Goal: Task Accomplishment & Management: Use online tool/utility

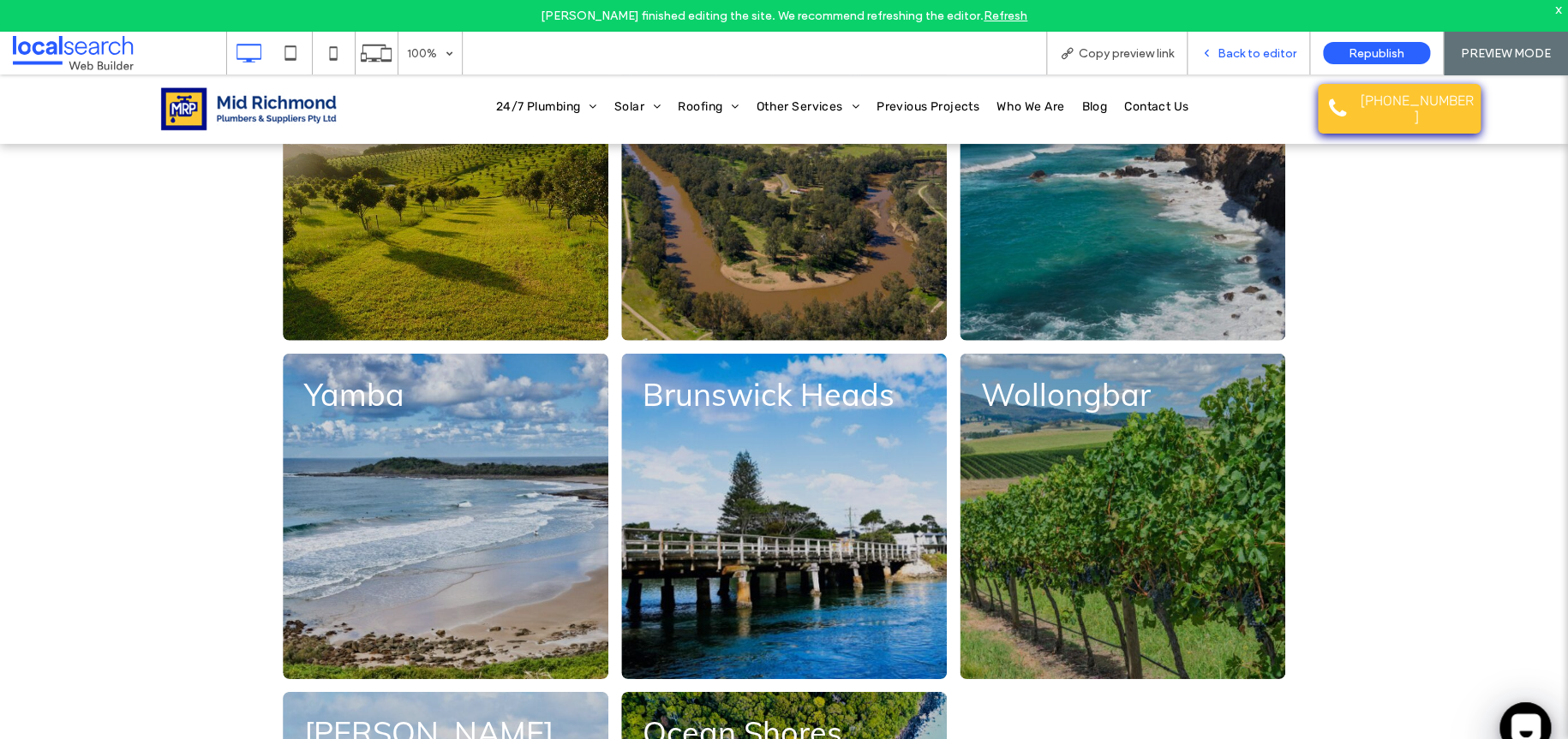
click at [1212, 57] on icon at bounding box center [1206, 52] width 12 height 12
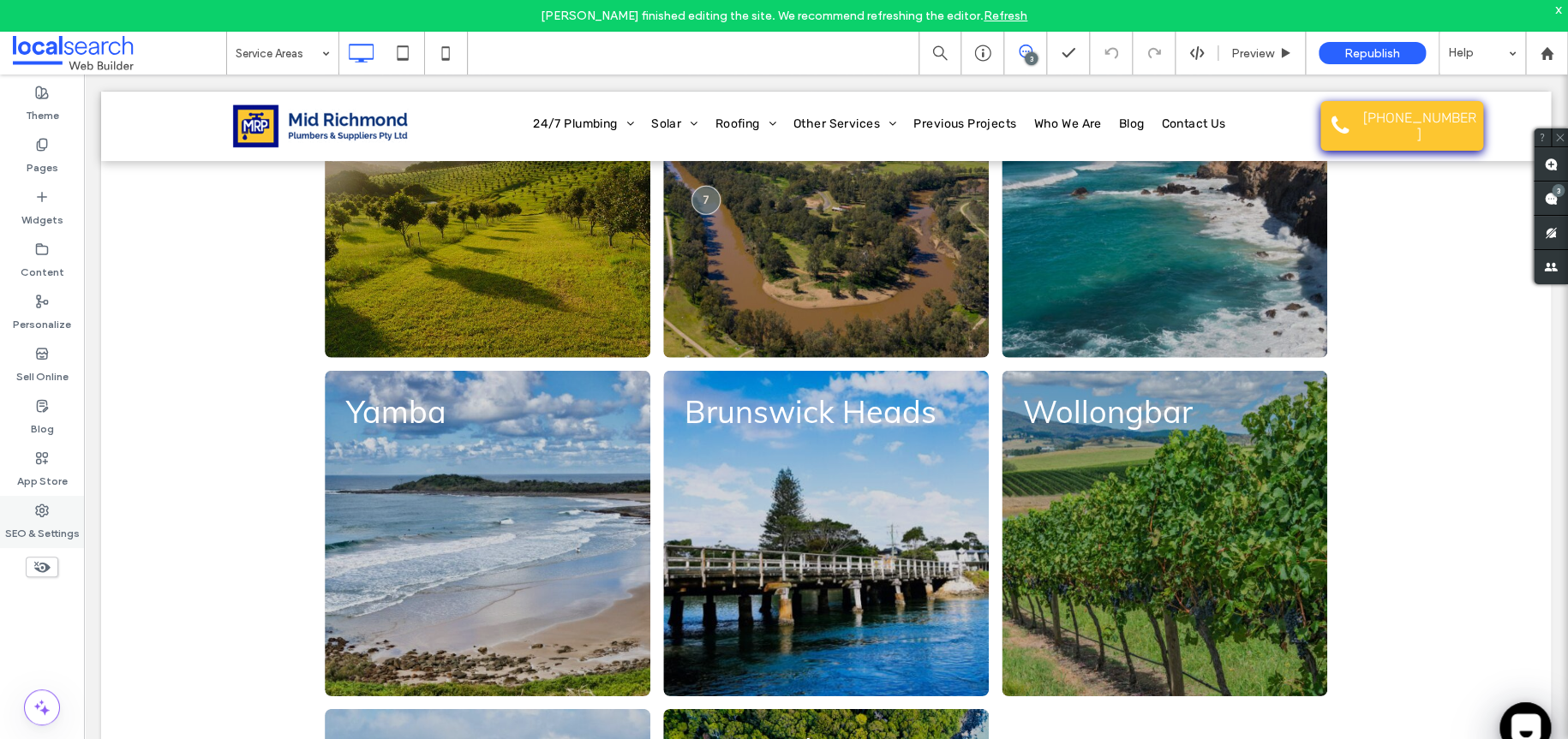
click at [49, 503] on div "SEO & Settings" at bounding box center [42, 522] width 84 height 52
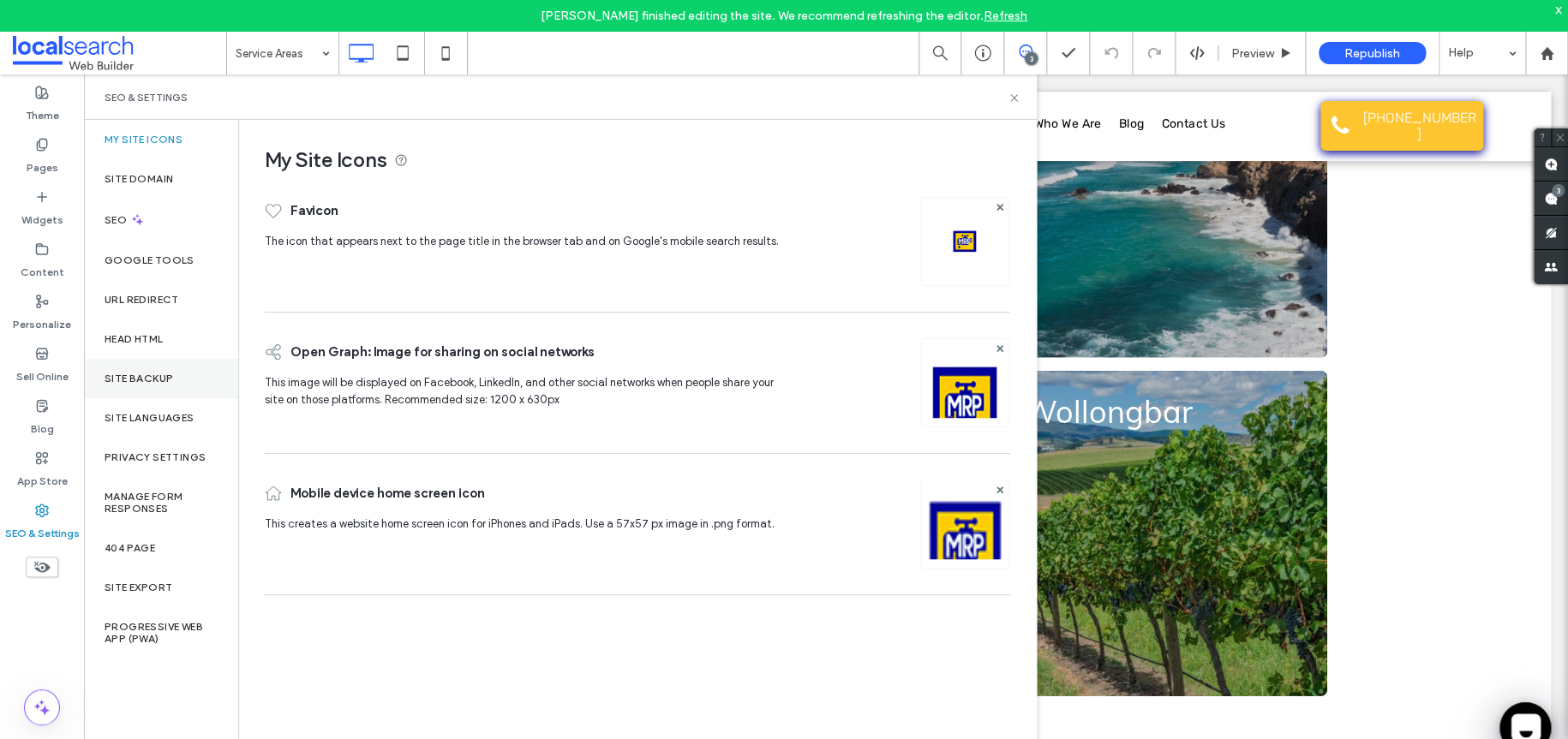
click at [149, 379] on label "Site Backup" at bounding box center [139, 378] width 69 height 12
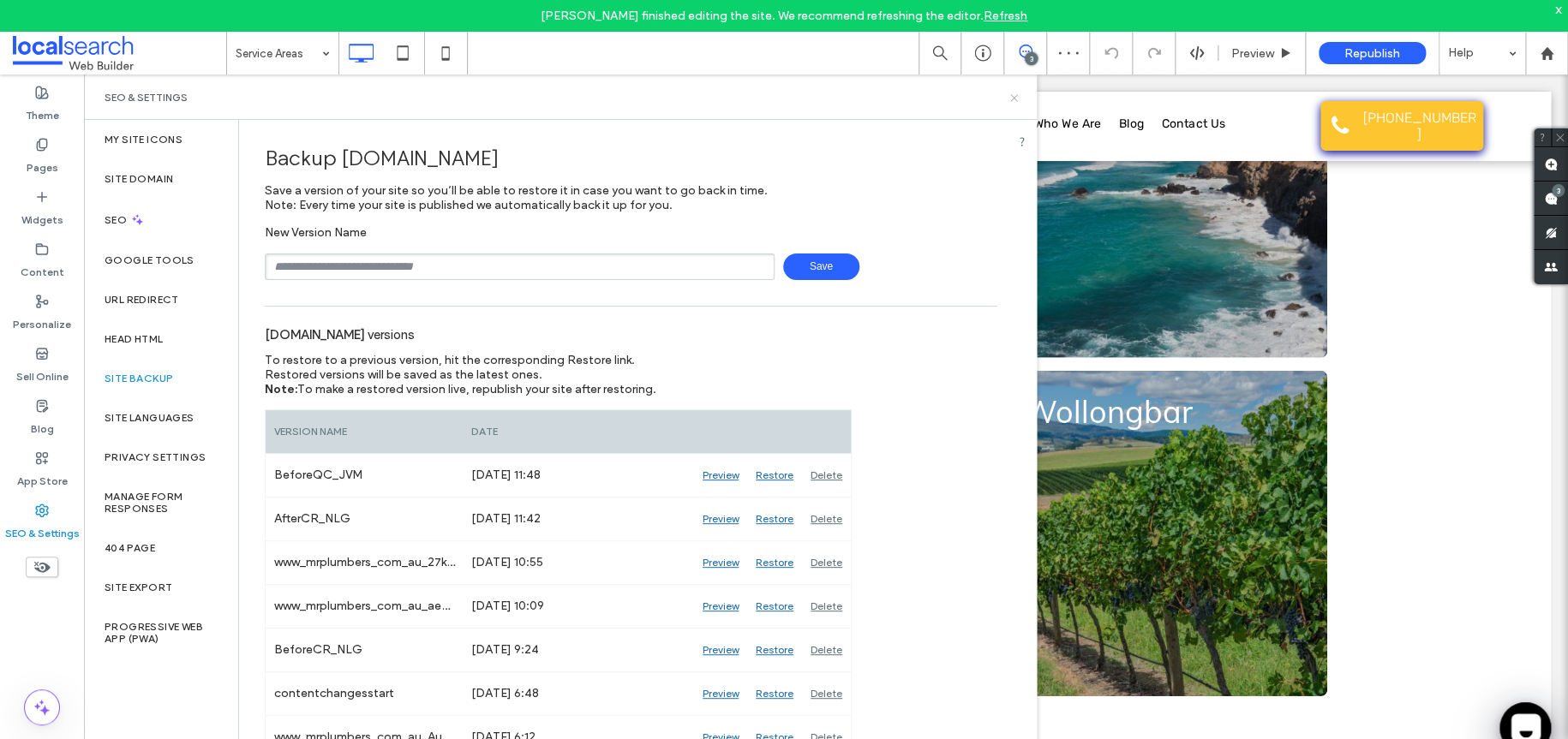
click at [1012, 102] on icon at bounding box center [1015, 98] width 13 height 13
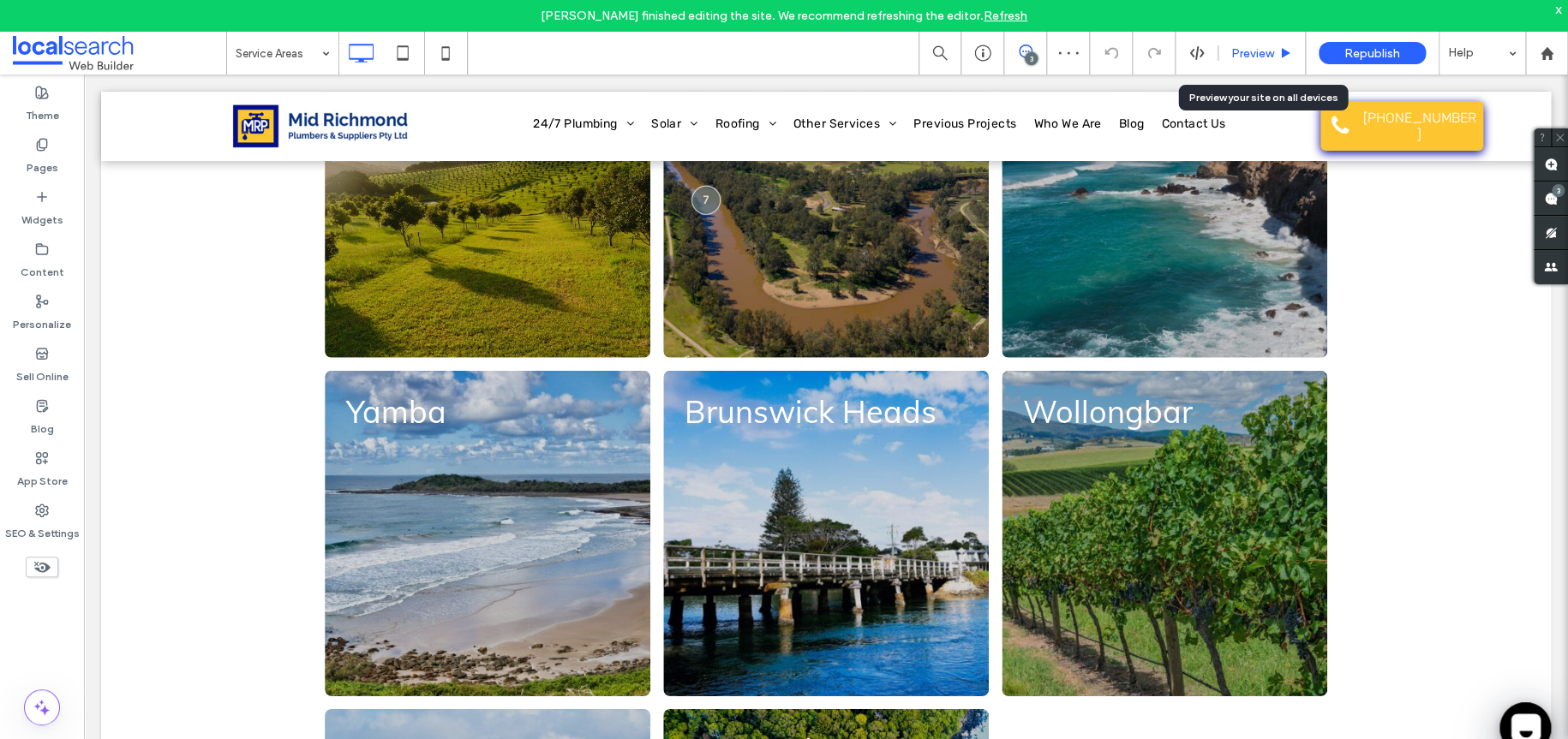
click at [1228, 51] on div "Preview" at bounding box center [1262, 53] width 87 height 14
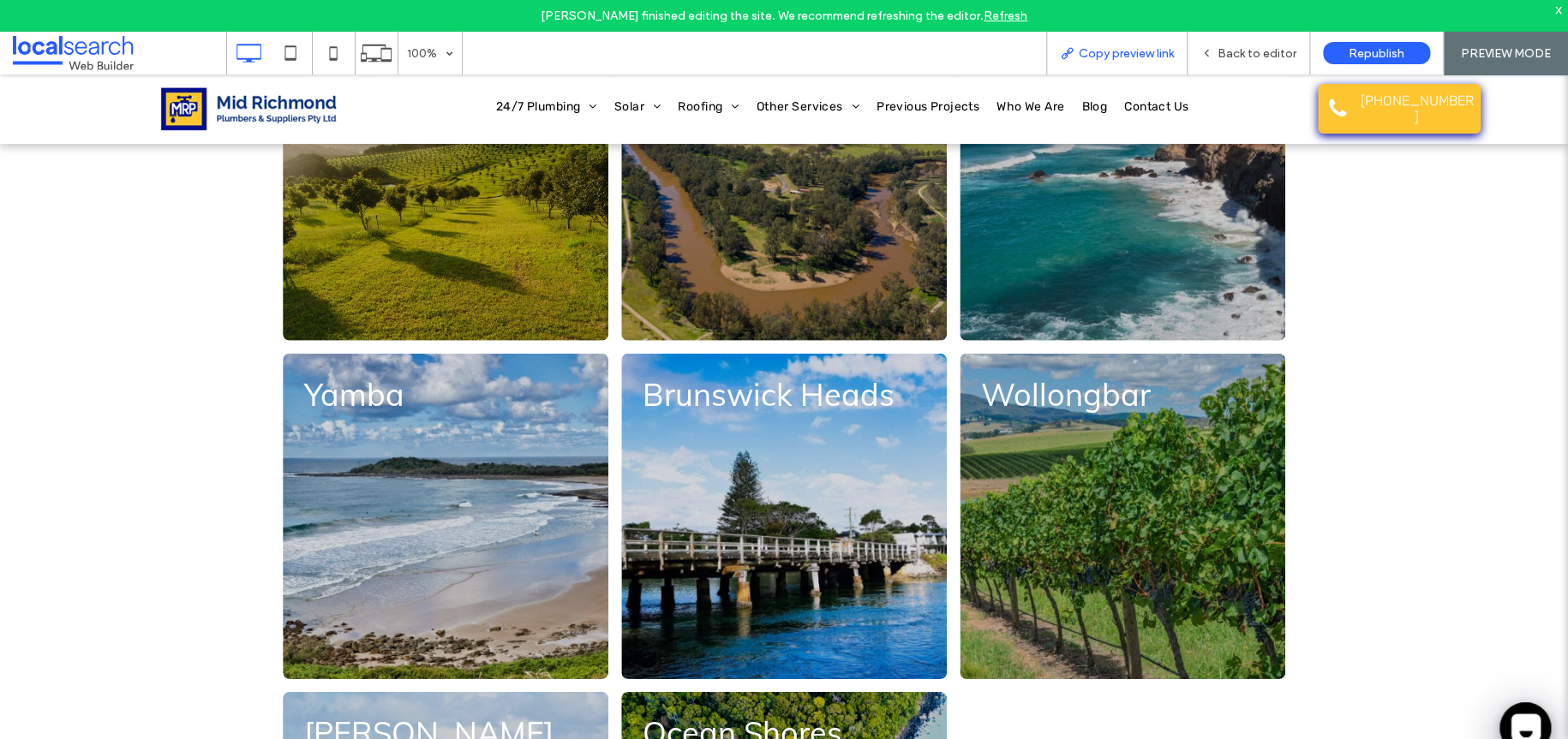
click at [1136, 42] on div "Copy preview link" at bounding box center [1117, 52] width 142 height 42
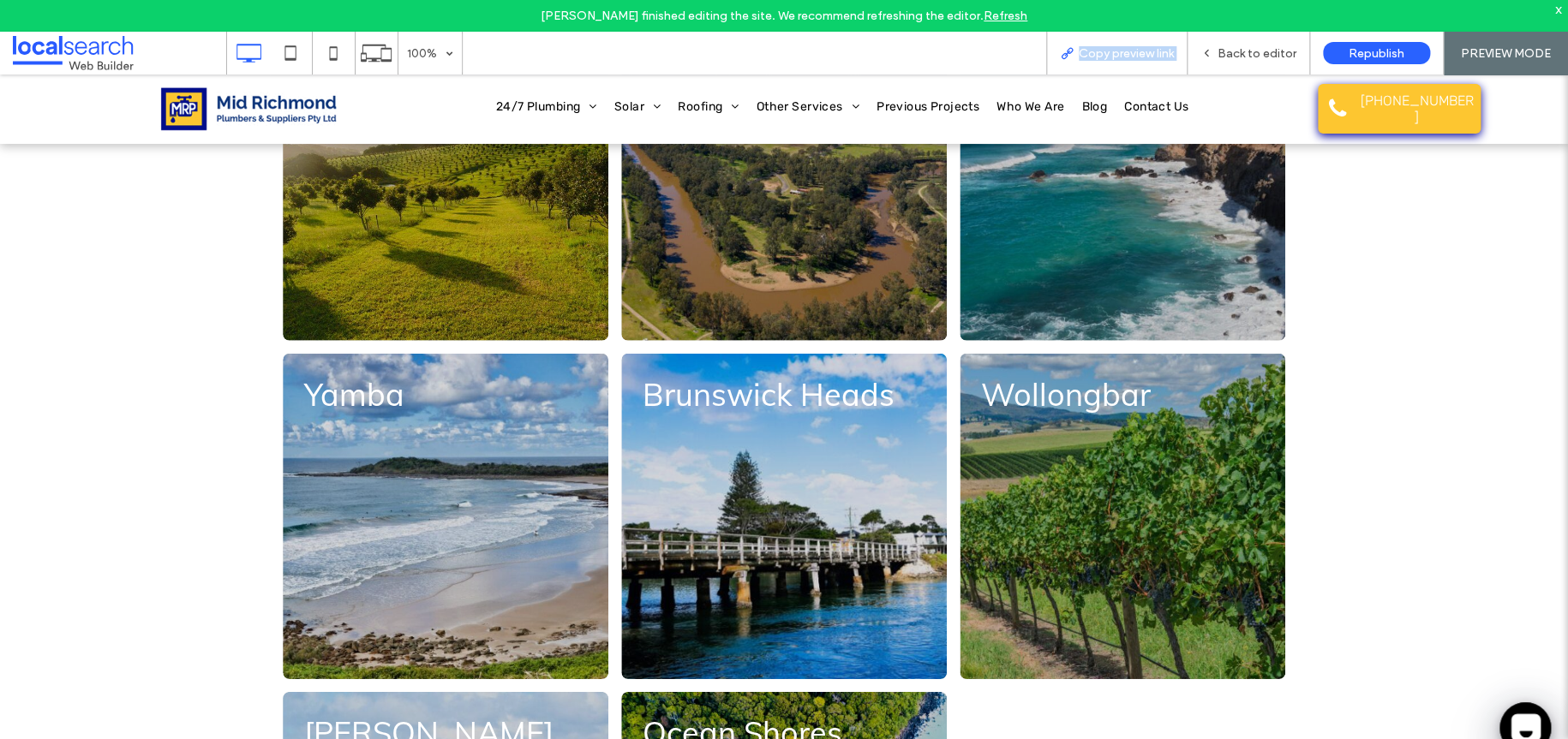
click at [1136, 42] on div "Copy preview link" at bounding box center [1117, 52] width 142 height 42
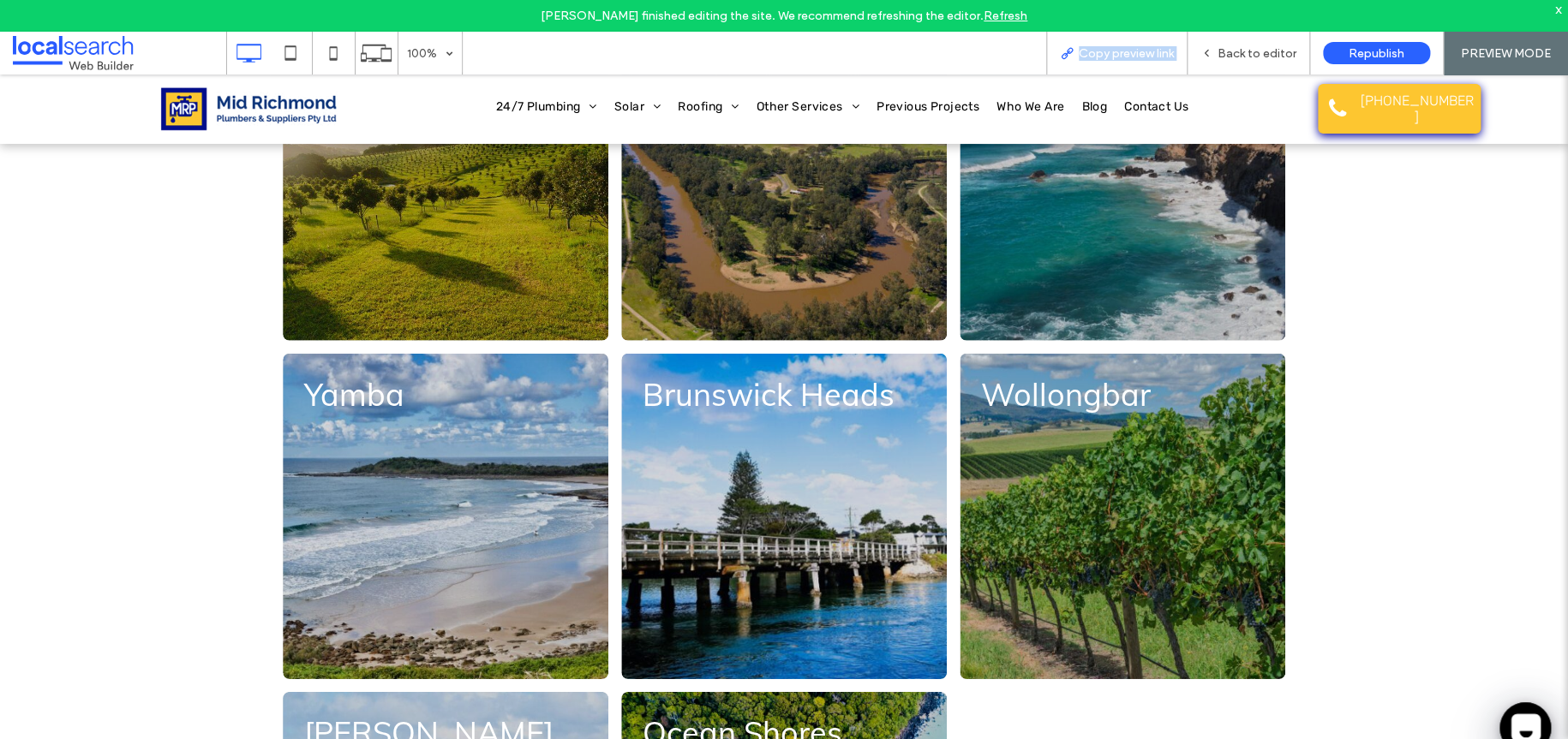
click at [1136, 42] on div "Copy preview link" at bounding box center [1117, 52] width 142 height 42
click at [1080, 42] on div "Copy preview link" at bounding box center [1117, 52] width 142 height 42
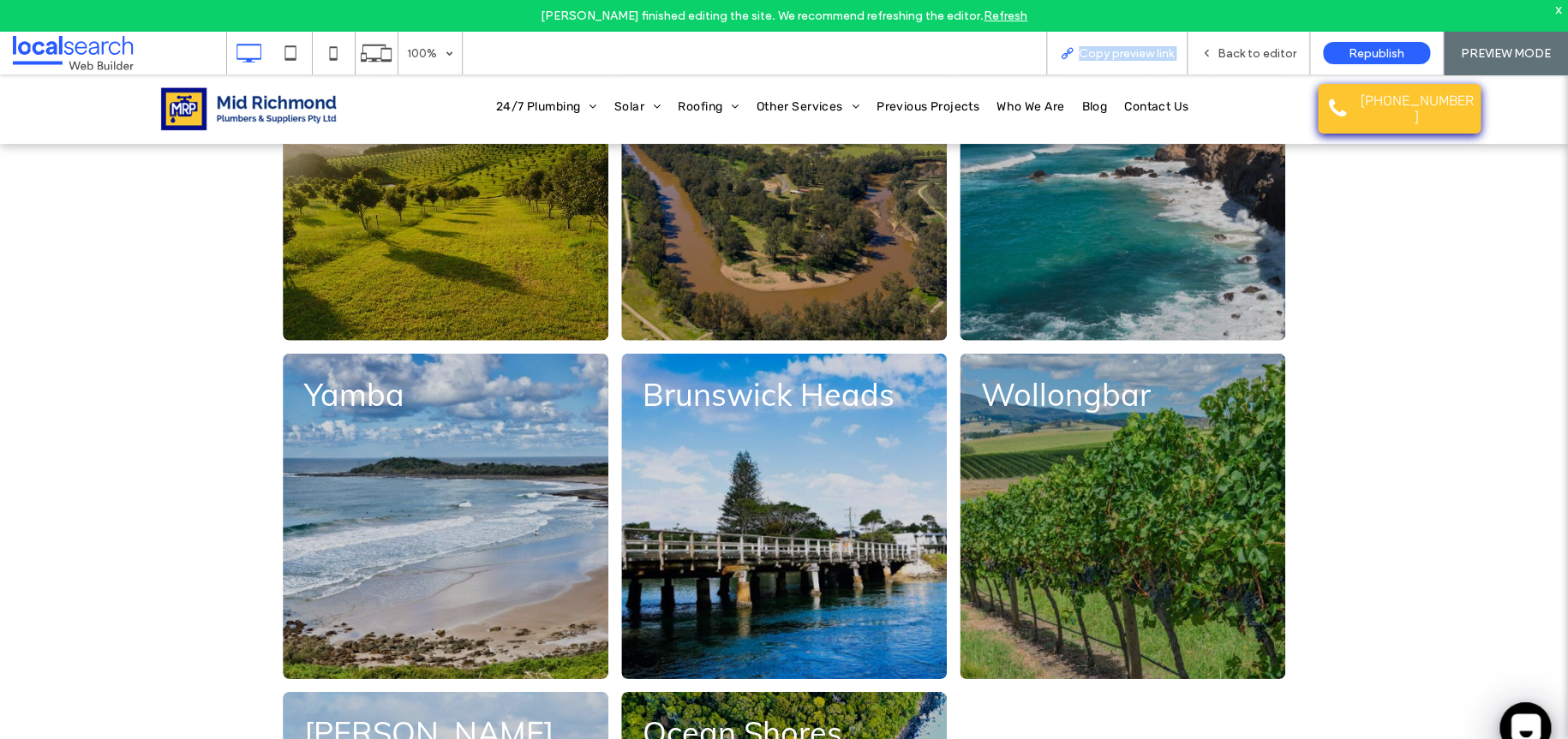
drag, startPoint x: 1080, startPoint y: 42, endPoint x: 651, endPoint y: 5, distance: 430.6
click at [1080, 42] on div "Copy preview link" at bounding box center [1117, 52] width 142 height 42
click at [1075, 50] on div "Copy preview link" at bounding box center [1117, 53] width 140 height 14
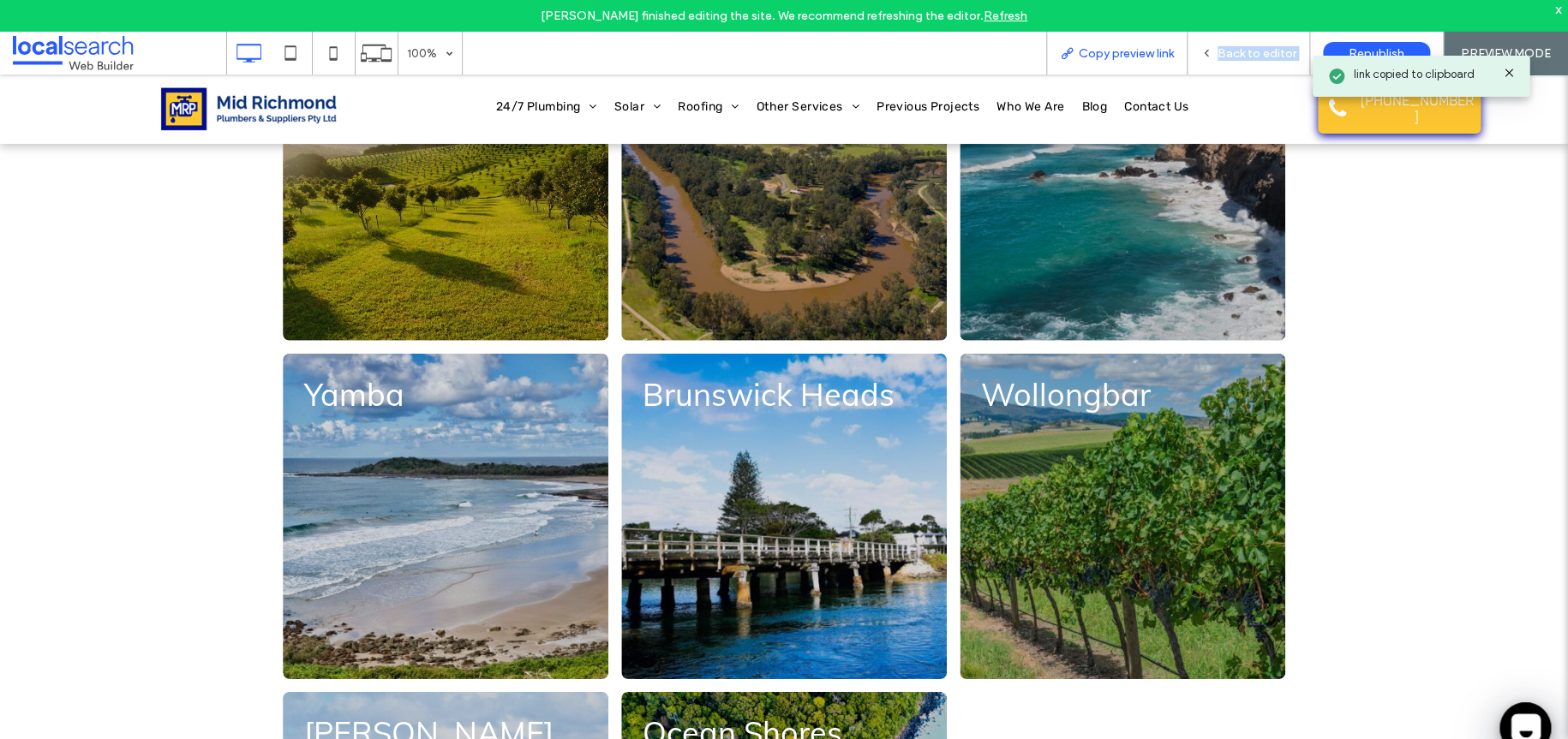
click at [1075, 50] on div "Copy preview link" at bounding box center [1117, 53] width 140 height 14
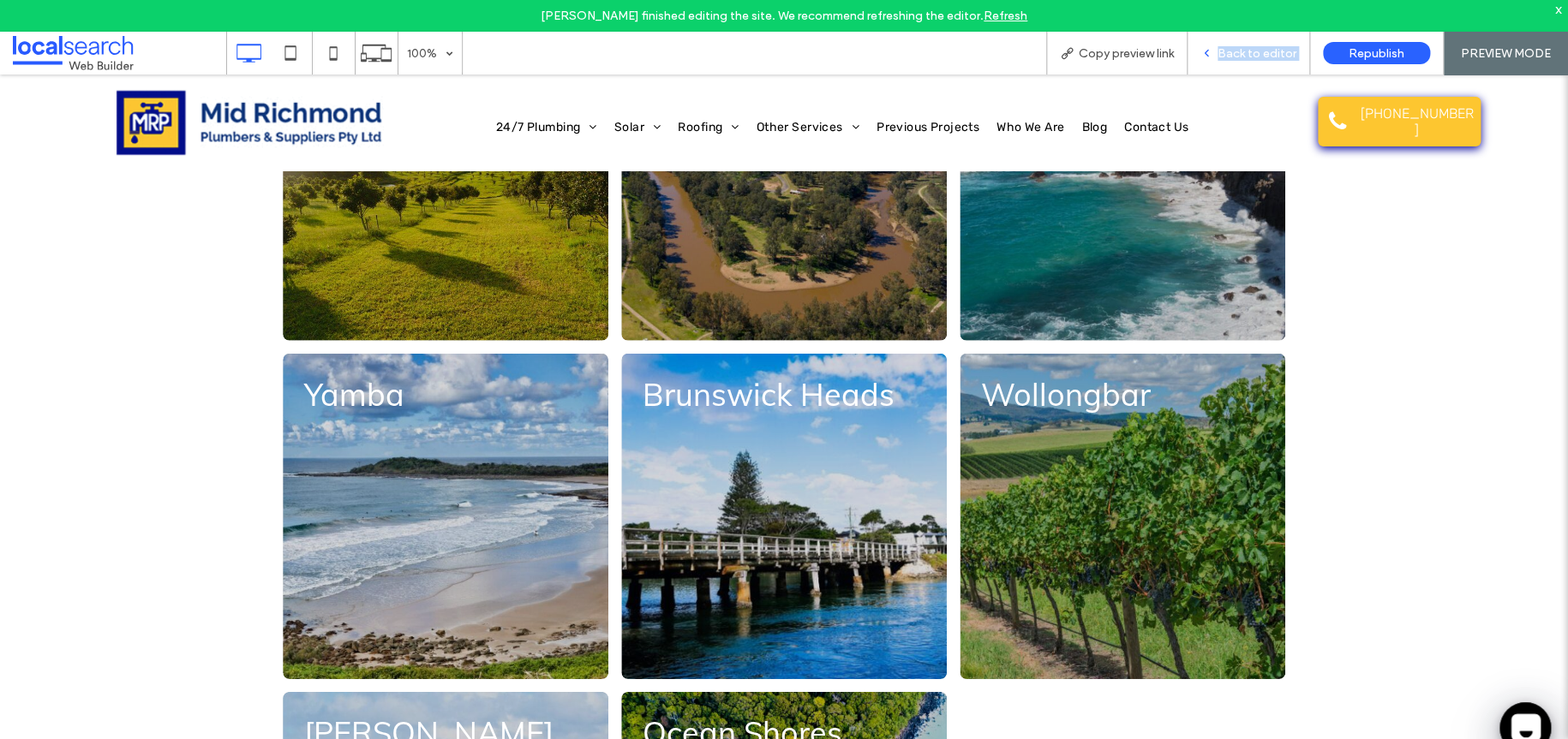
click at [1232, 51] on span "Back to editor" at bounding box center [1257, 53] width 79 height 14
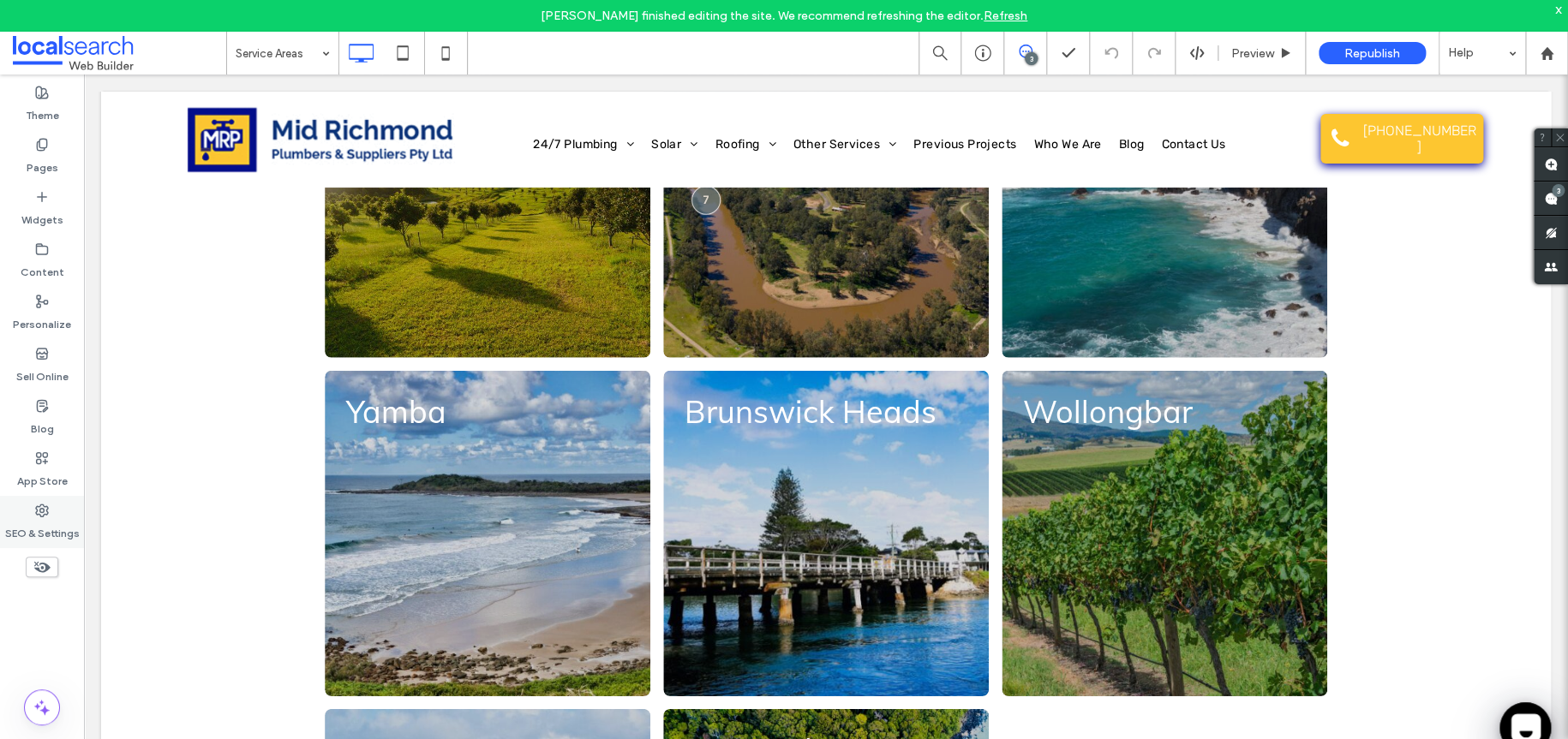
click at [40, 529] on label "SEO & Settings" at bounding box center [42, 529] width 75 height 24
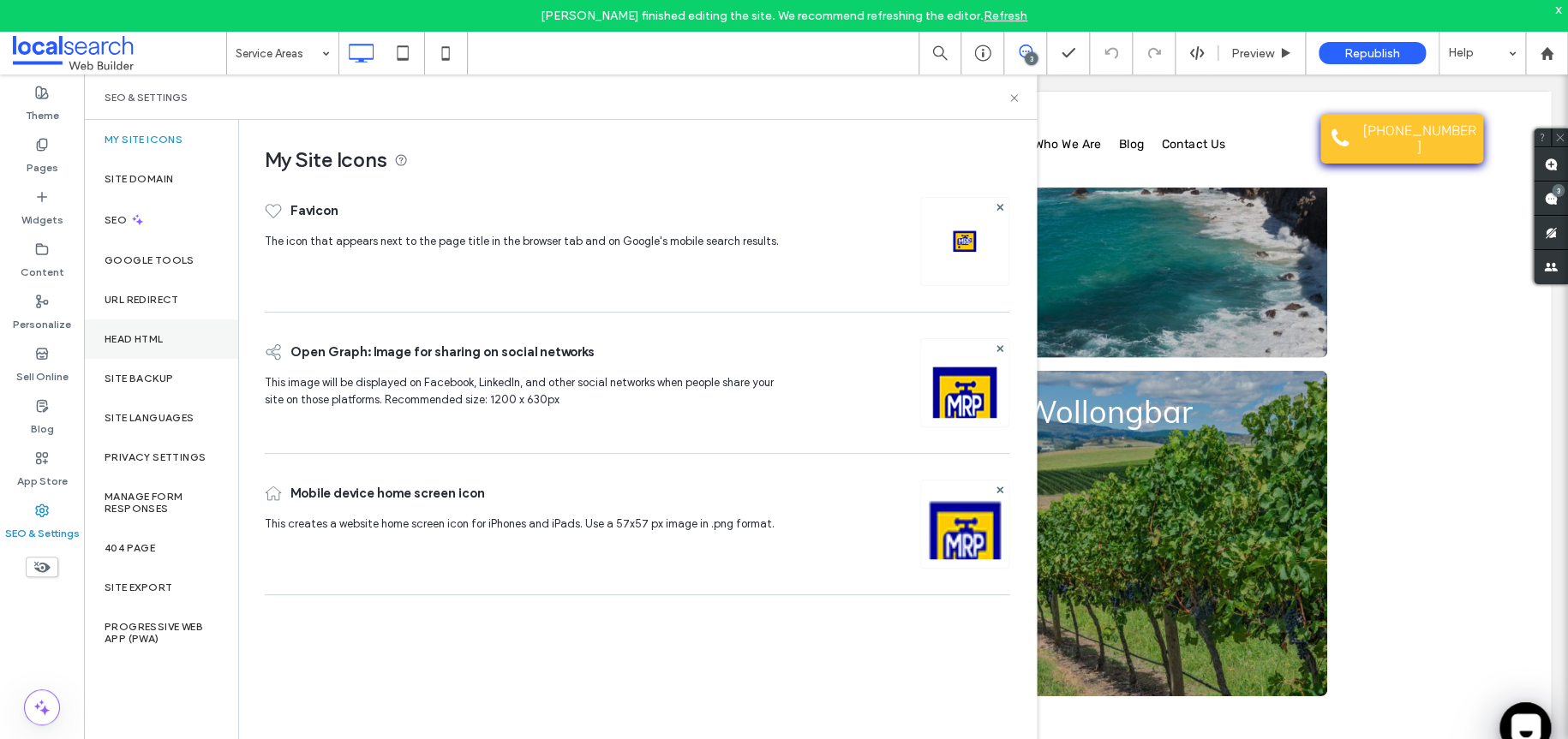
click at [146, 327] on div "Head HTML" at bounding box center [161, 339] width 154 height 40
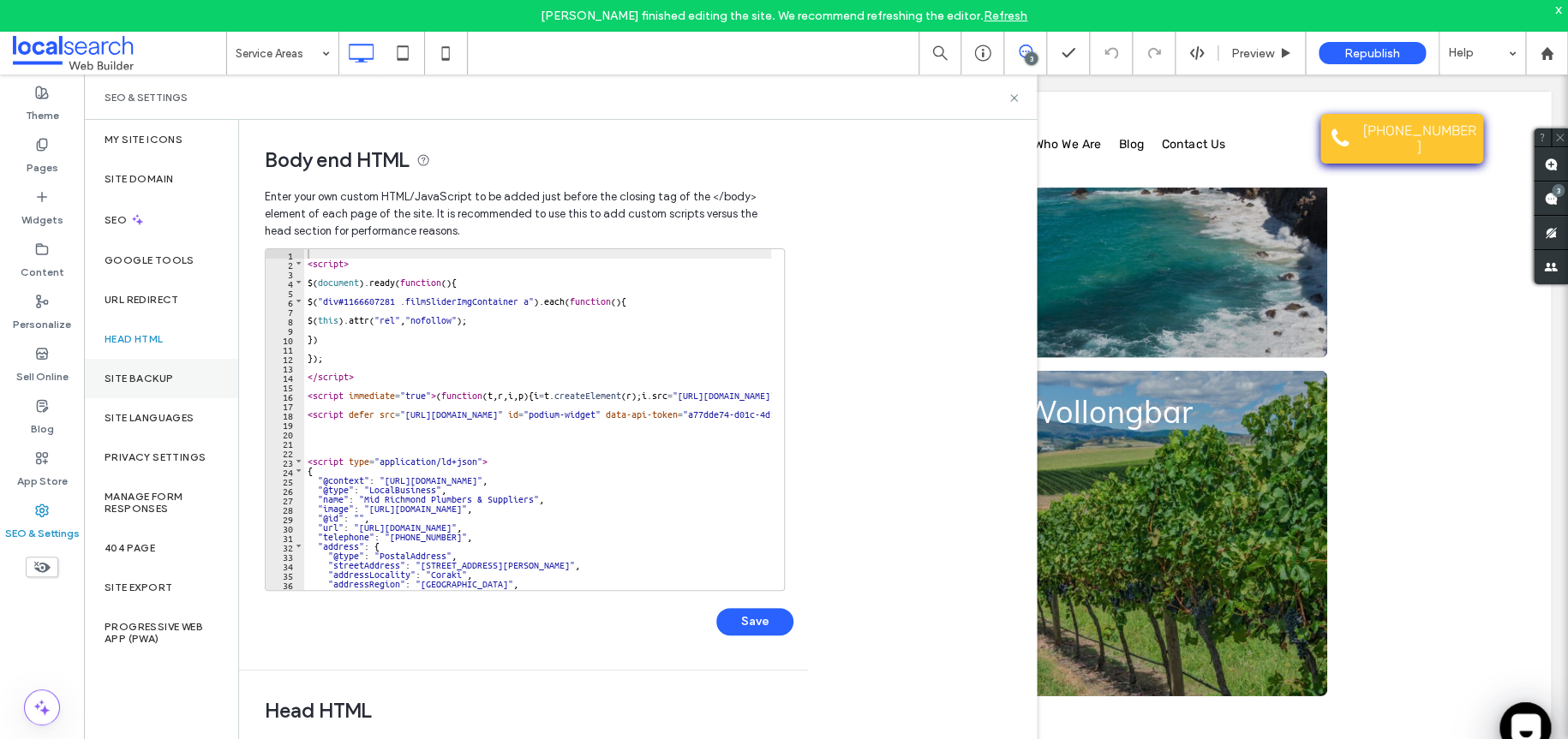
click at [156, 366] on div "Site Backup" at bounding box center [161, 379] width 154 height 40
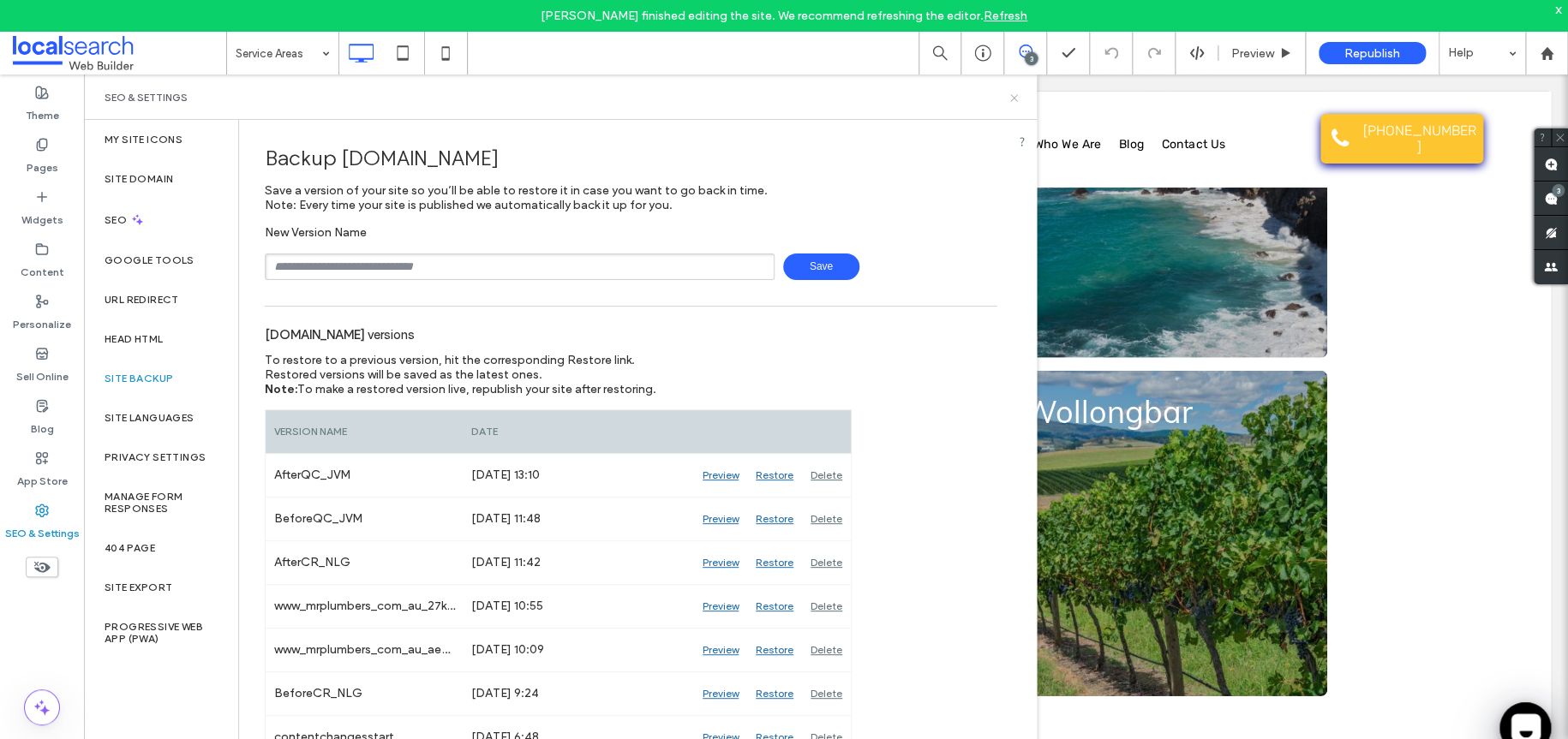
click at [1008, 100] on icon at bounding box center [1015, 98] width 13 height 13
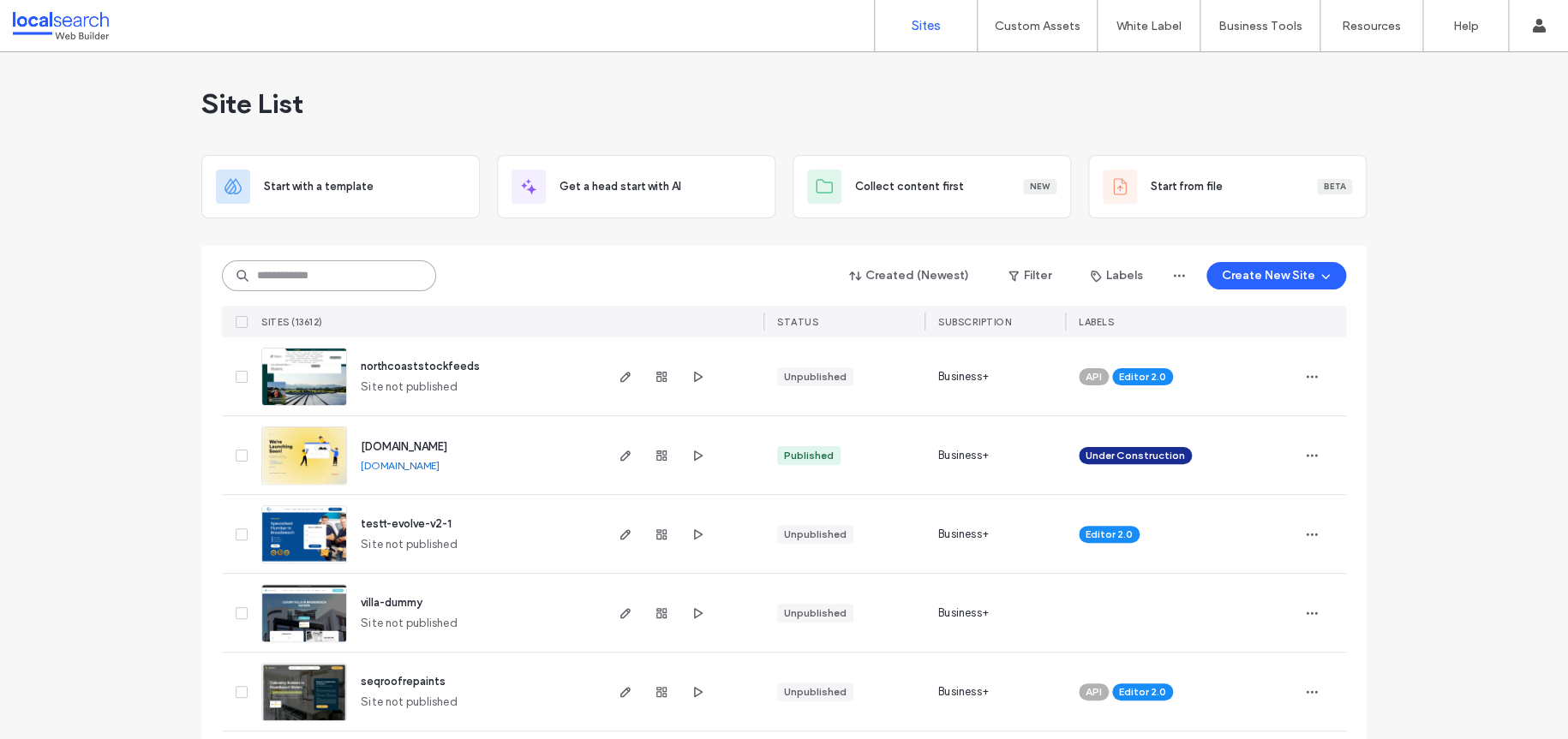
paste input "********"
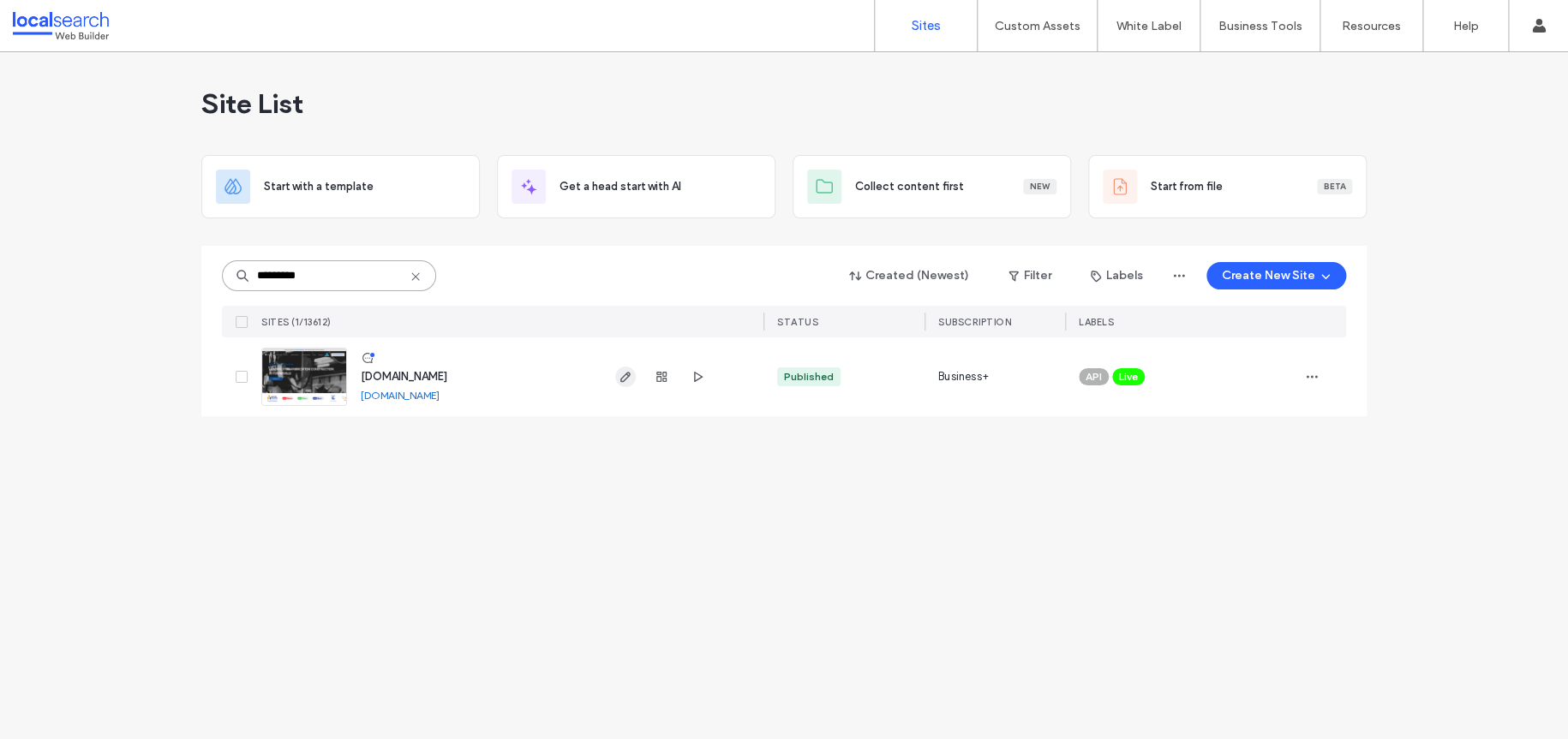
type input "********"
click at [624, 376] on icon "button" at bounding box center [625, 376] width 14 height 14
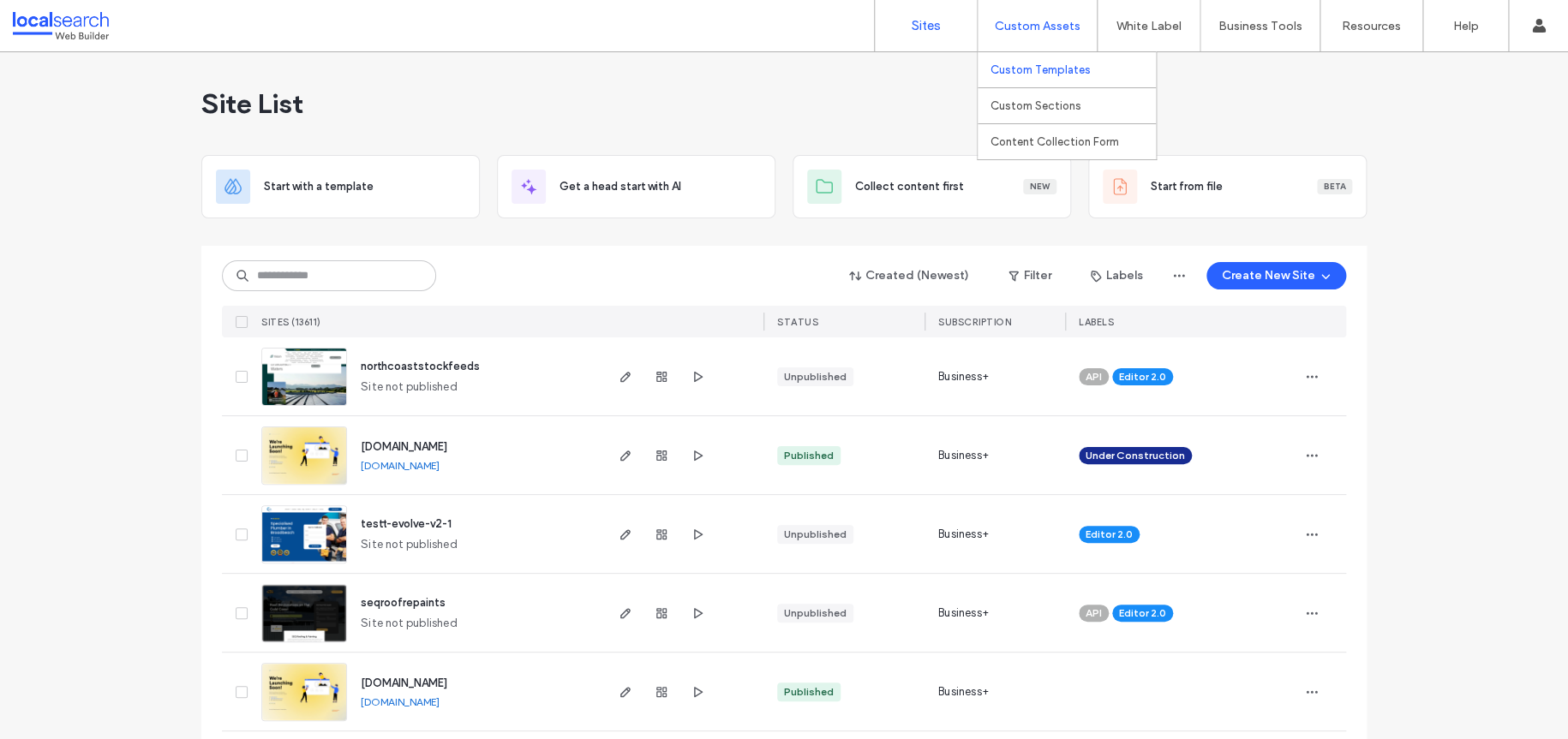
click at [1048, 69] on label "Custom Templates" at bounding box center [1041, 69] width 100 height 13
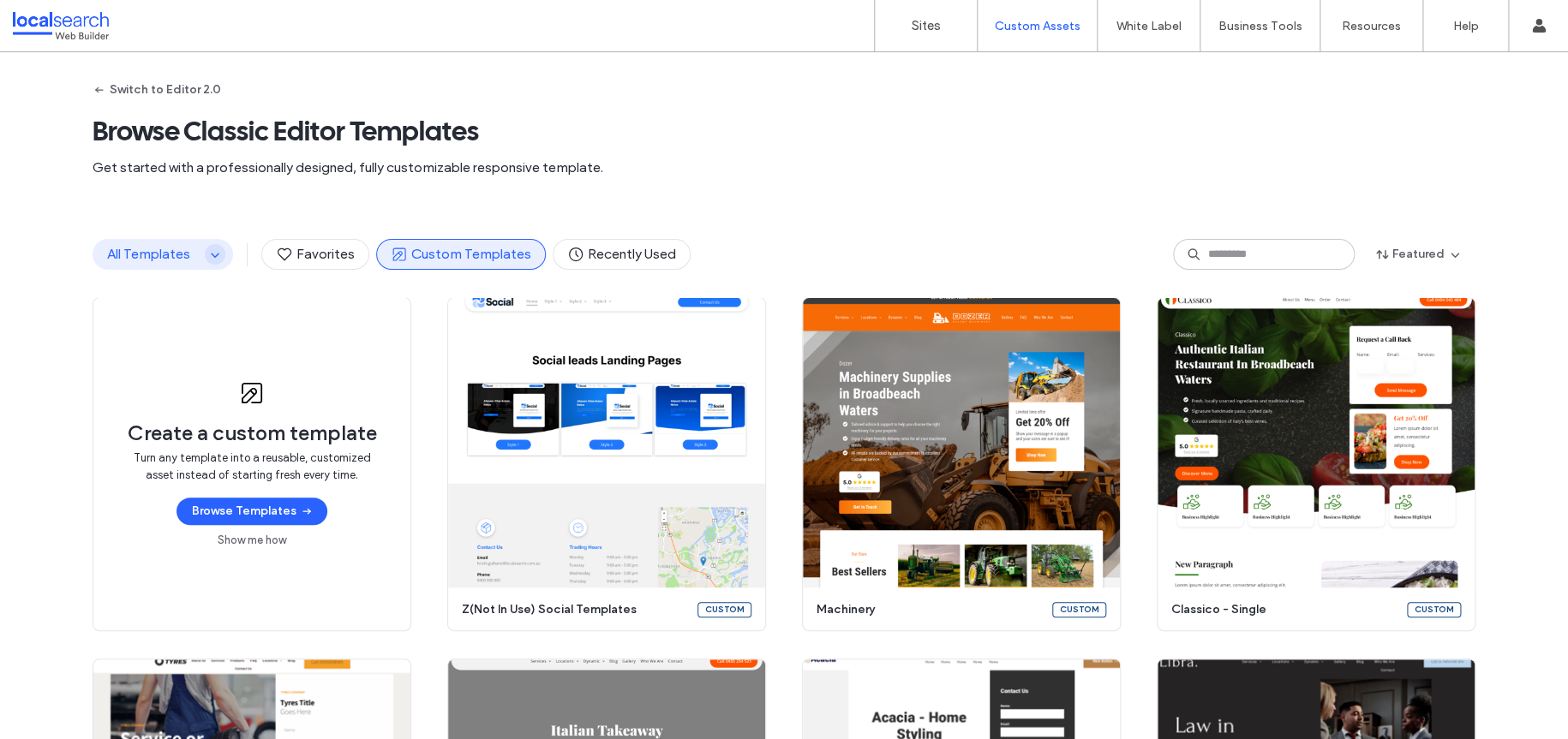
click at [205, 252] on span "button" at bounding box center [215, 254] width 21 height 21
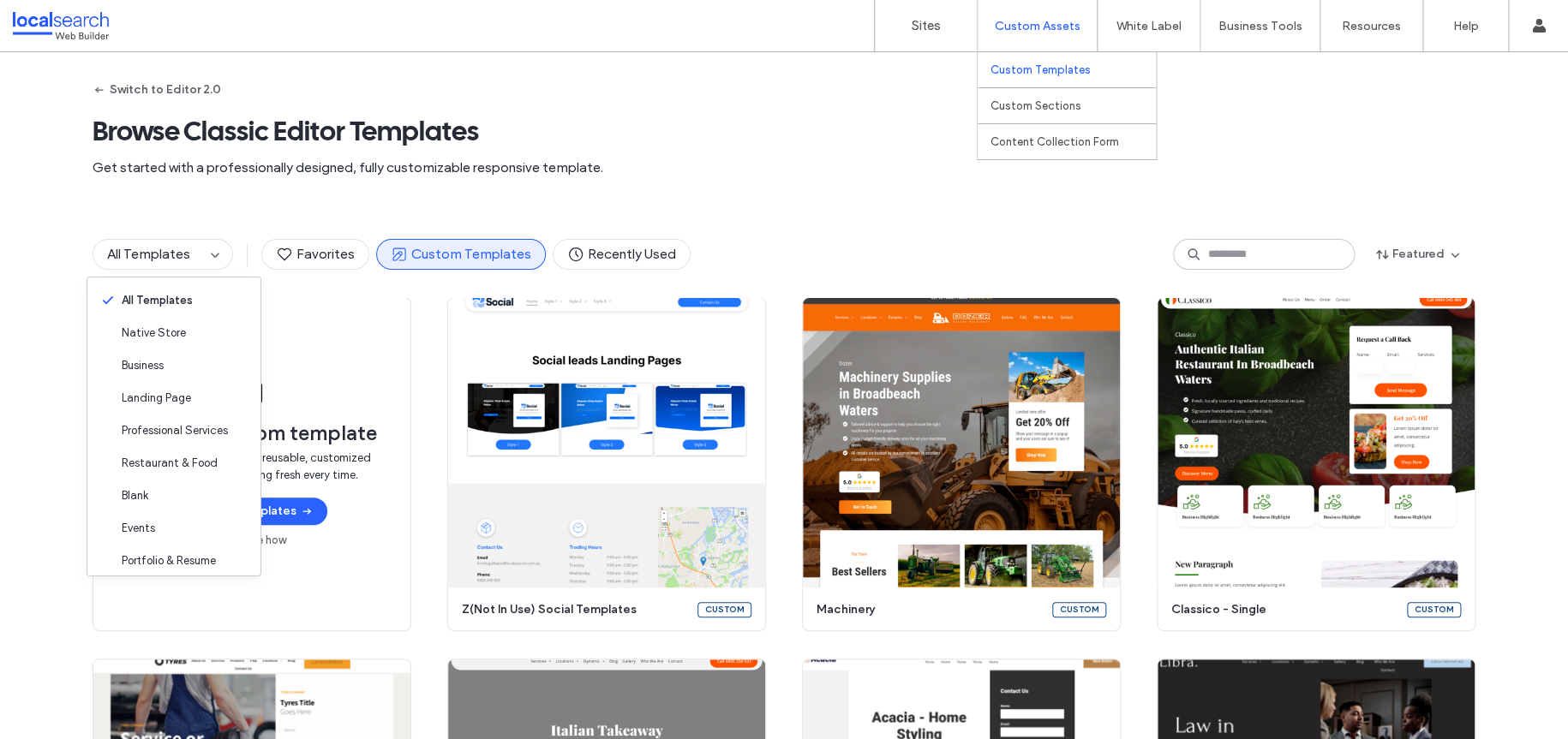
click at [988, 50] on div "Custom Assets" at bounding box center [1037, 25] width 119 height 51
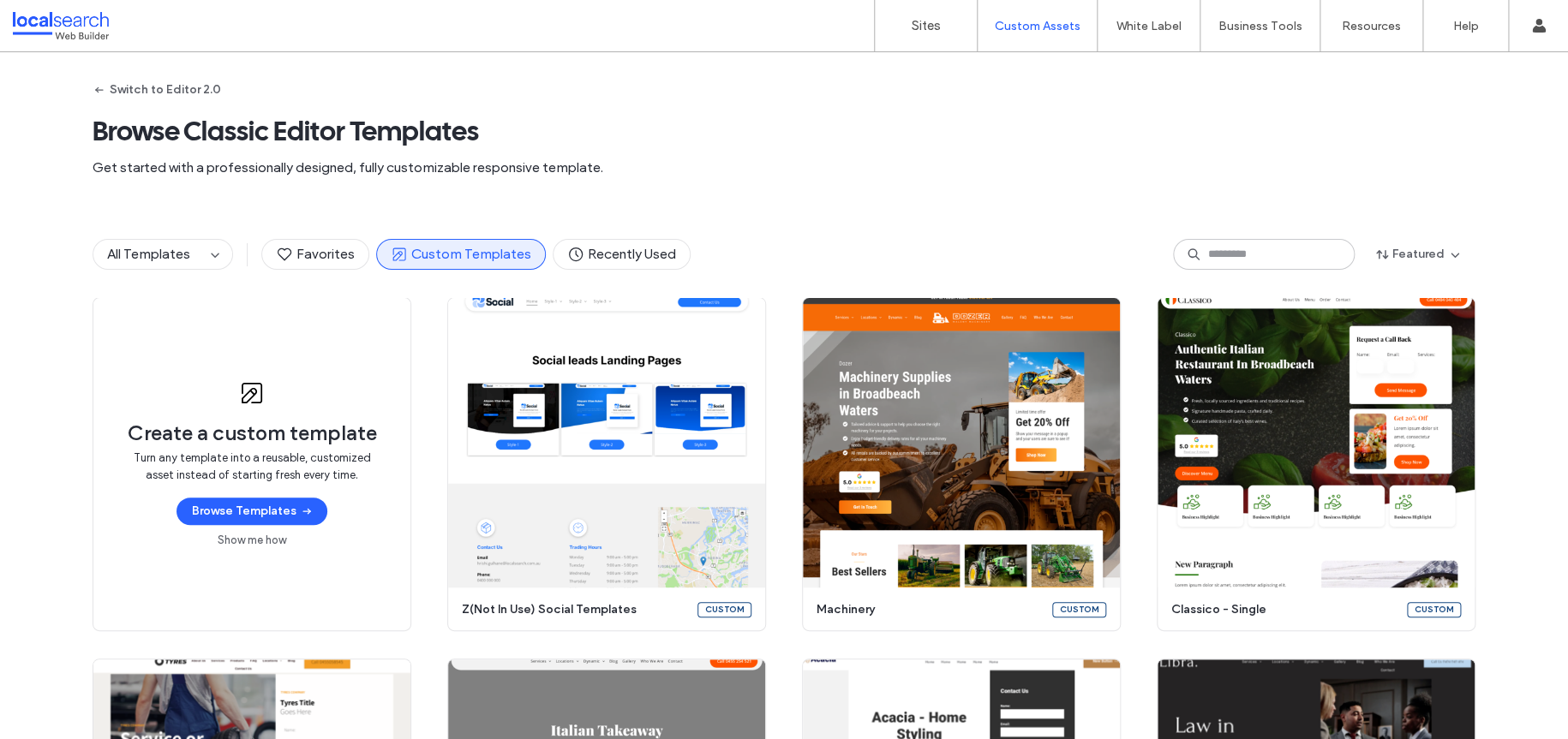
click at [750, 161] on span "Get started with a professionally designed, fully customizable responsive templ…" at bounding box center [784, 168] width 1383 height 19
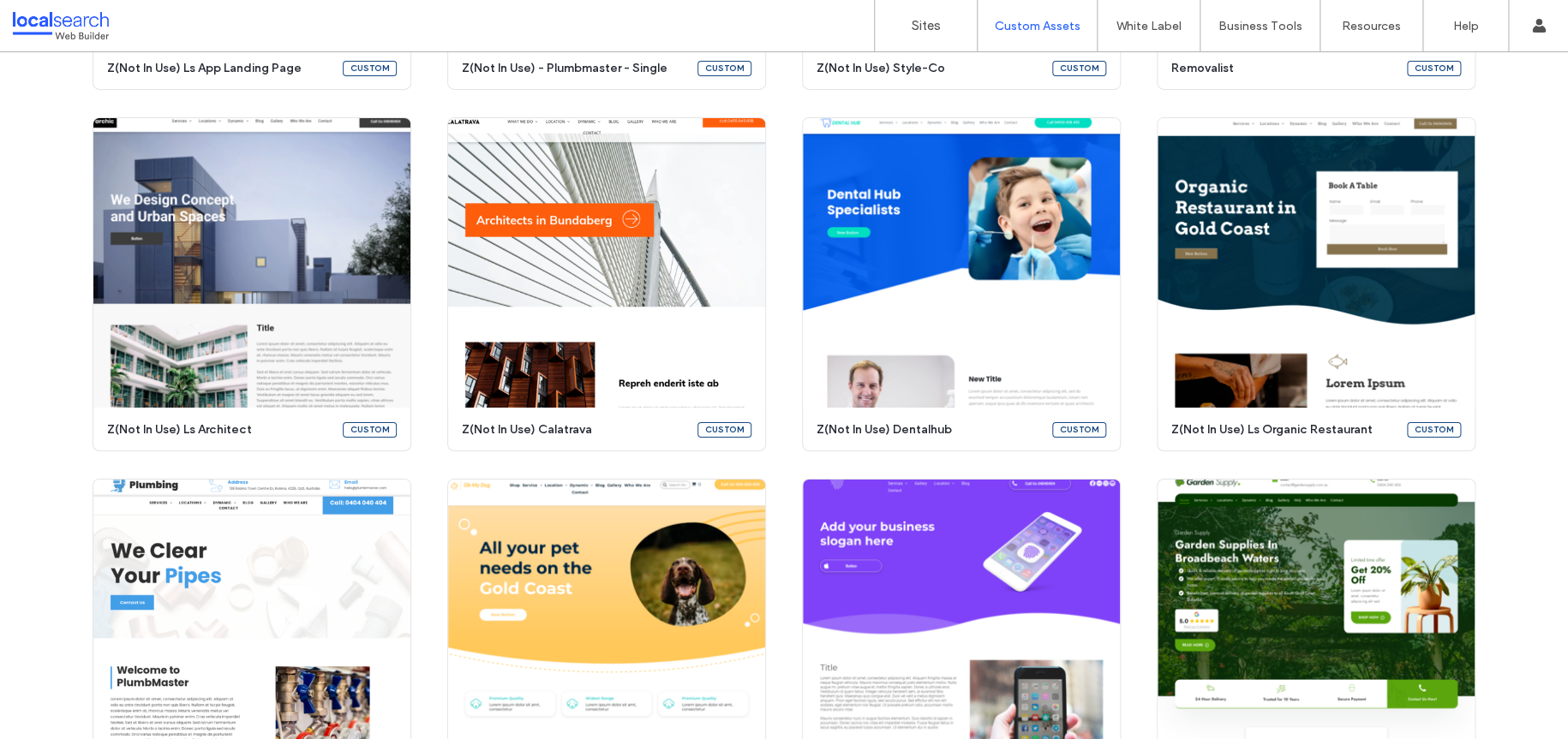
scroll to position [6425, 0]
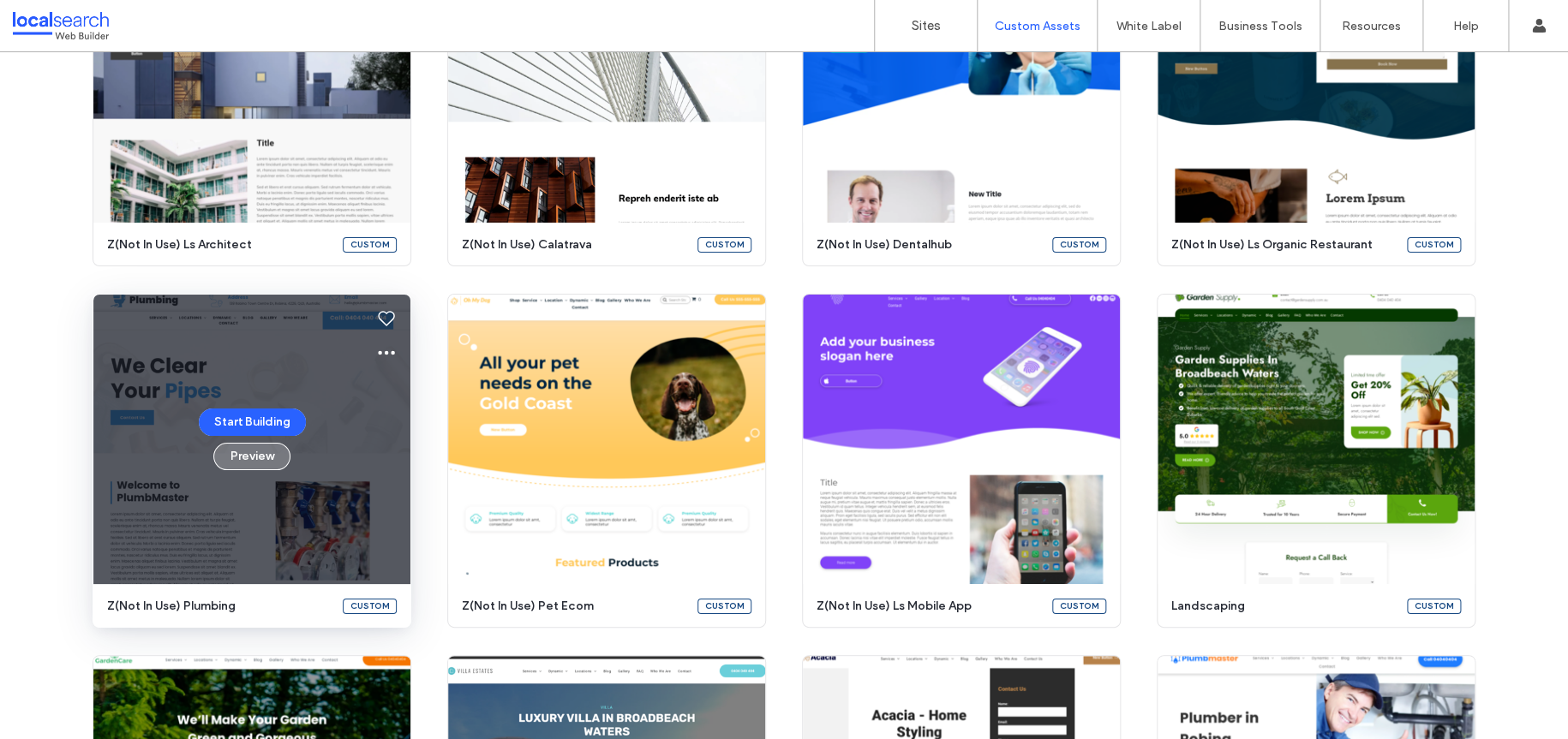
click at [262, 449] on button "Preview" at bounding box center [251, 457] width 77 height 27
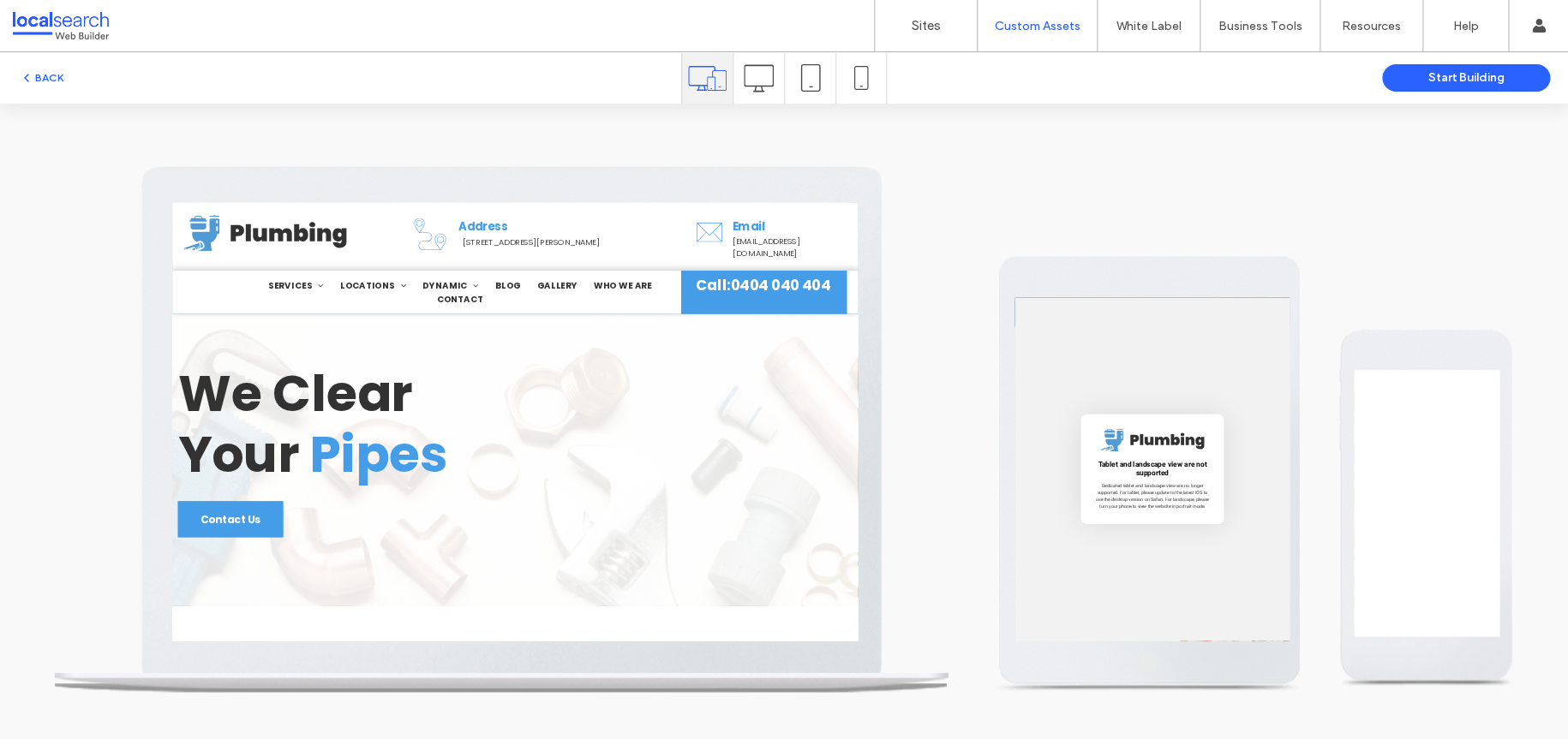
scroll to position [0, 0]
click at [593, 356] on span "Contact" at bounding box center [603, 346] width 70 height 20
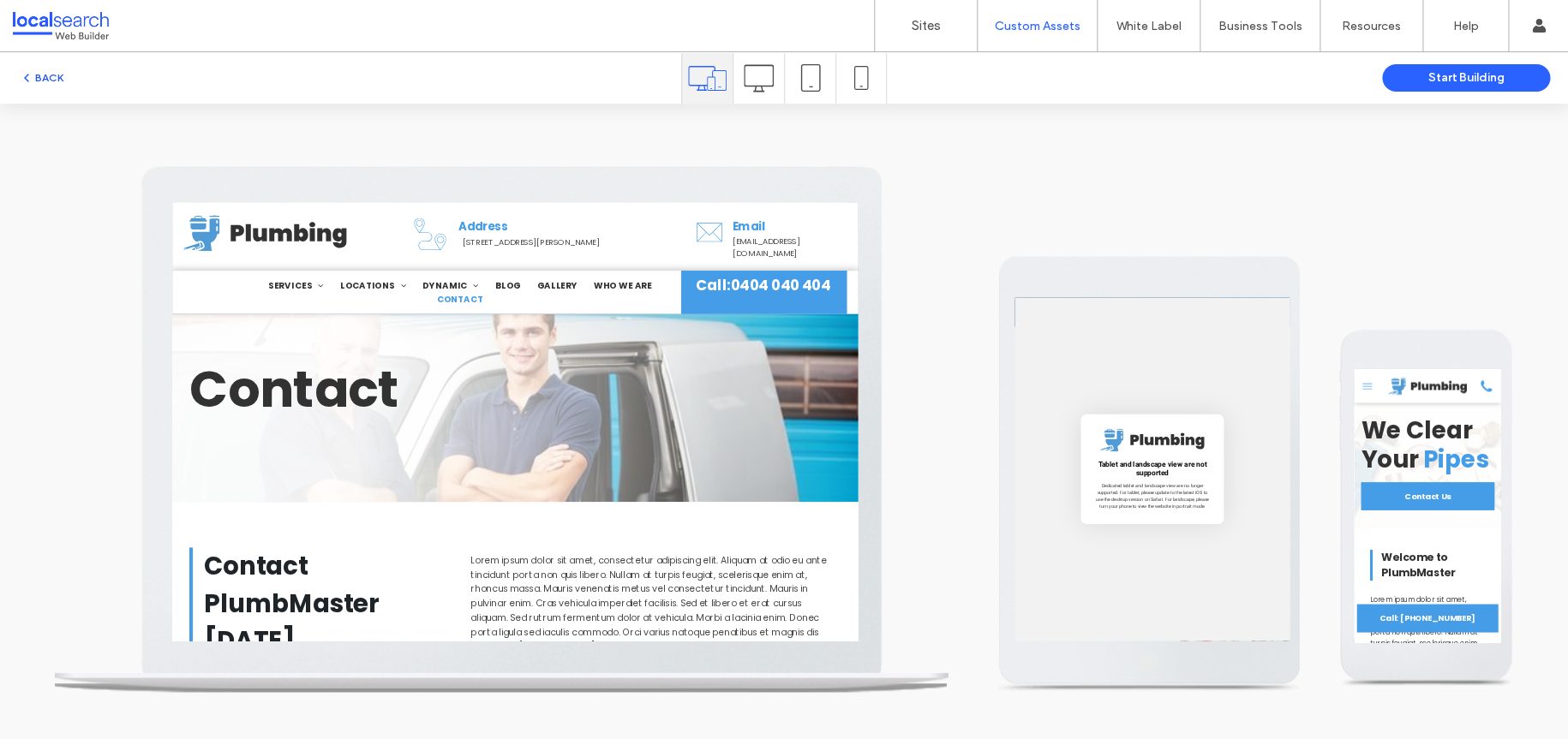
click at [59, 79] on button "BACK" at bounding box center [42, 78] width 43 height 21
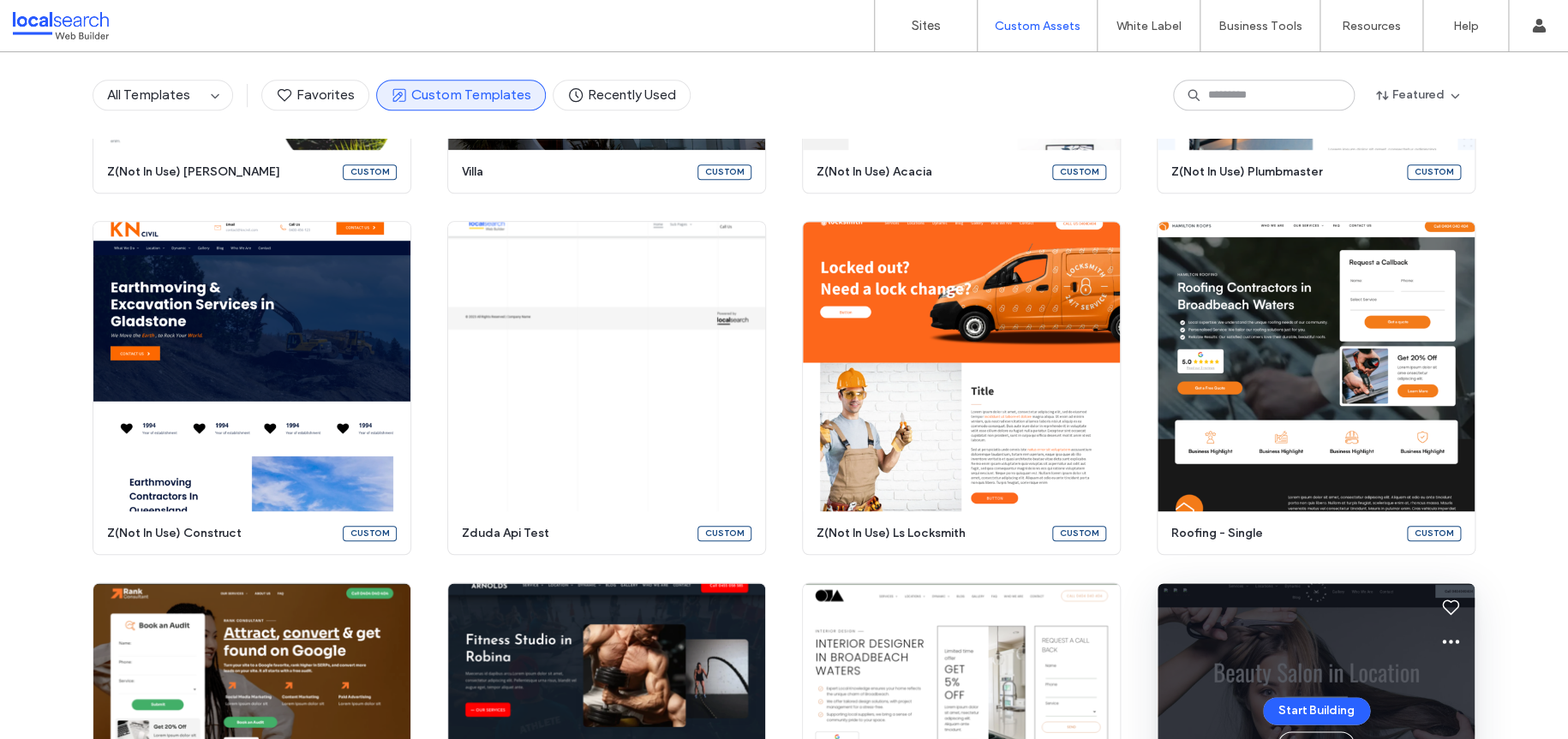
scroll to position [7290, 0]
